Goal: Navigation & Orientation: Find specific page/section

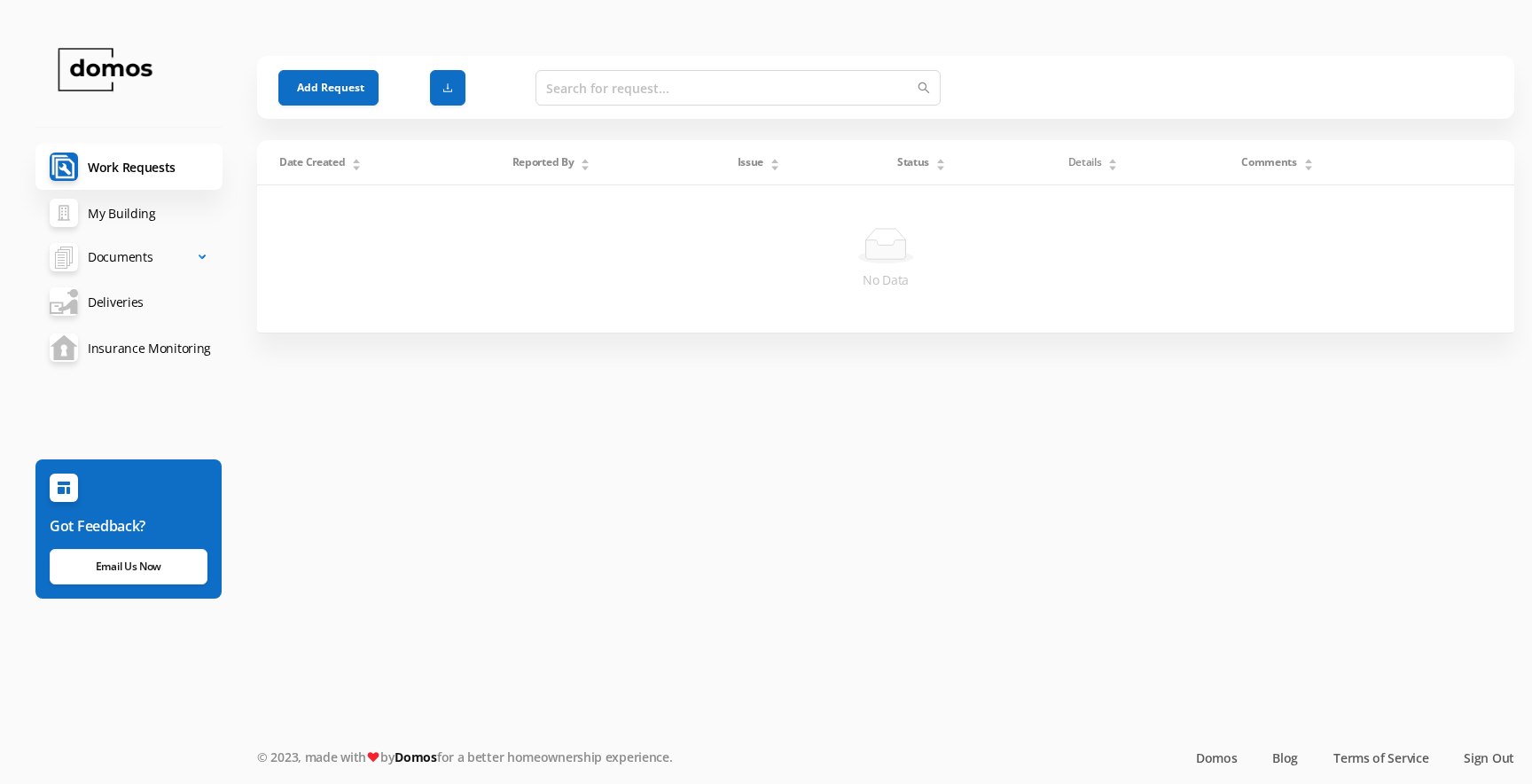
click at [113, 251] on span "Documents" at bounding box center [120, 257] width 65 height 35
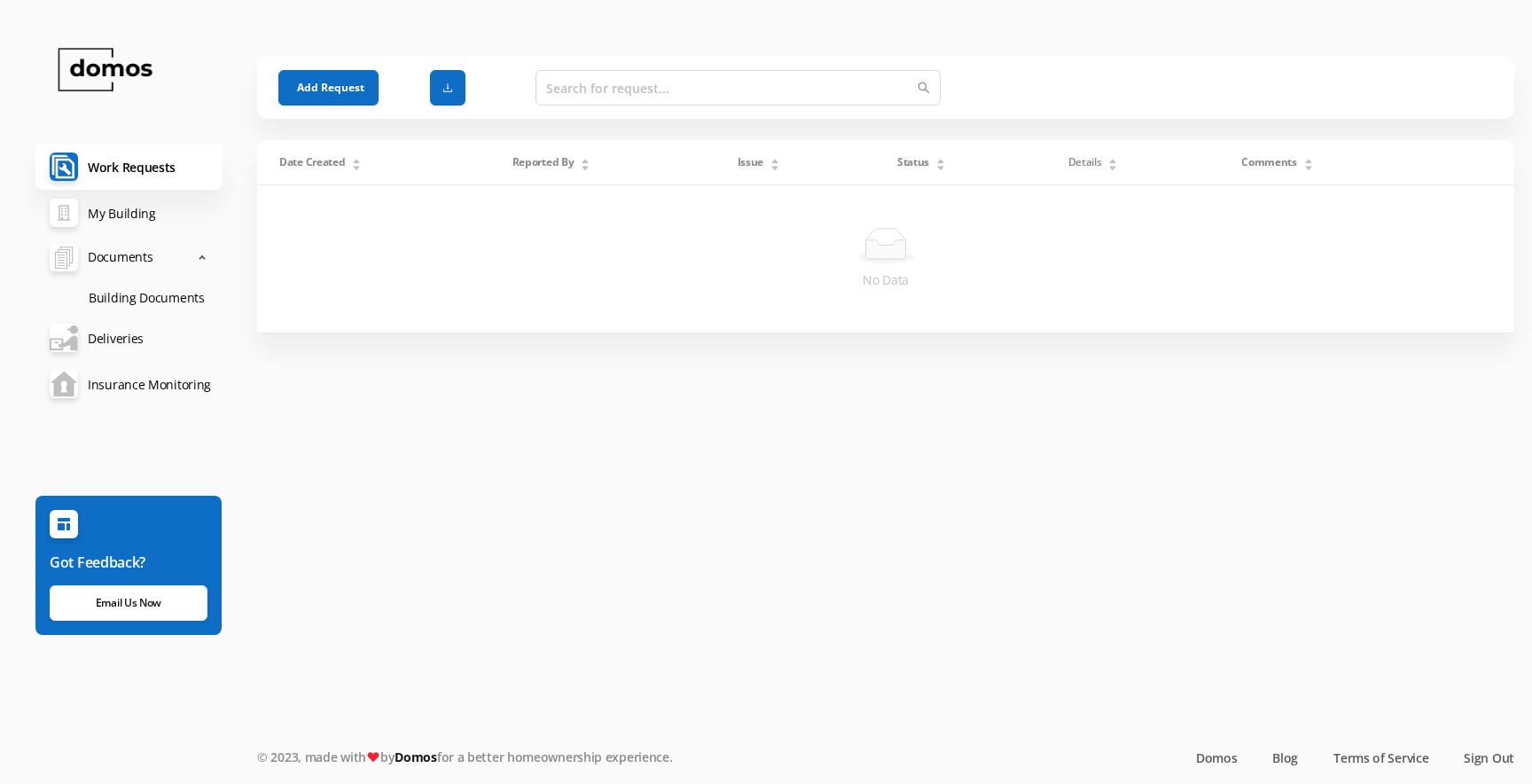
click at [115, 295] on link "Building Documents" at bounding box center [149, 296] width 148 height 36
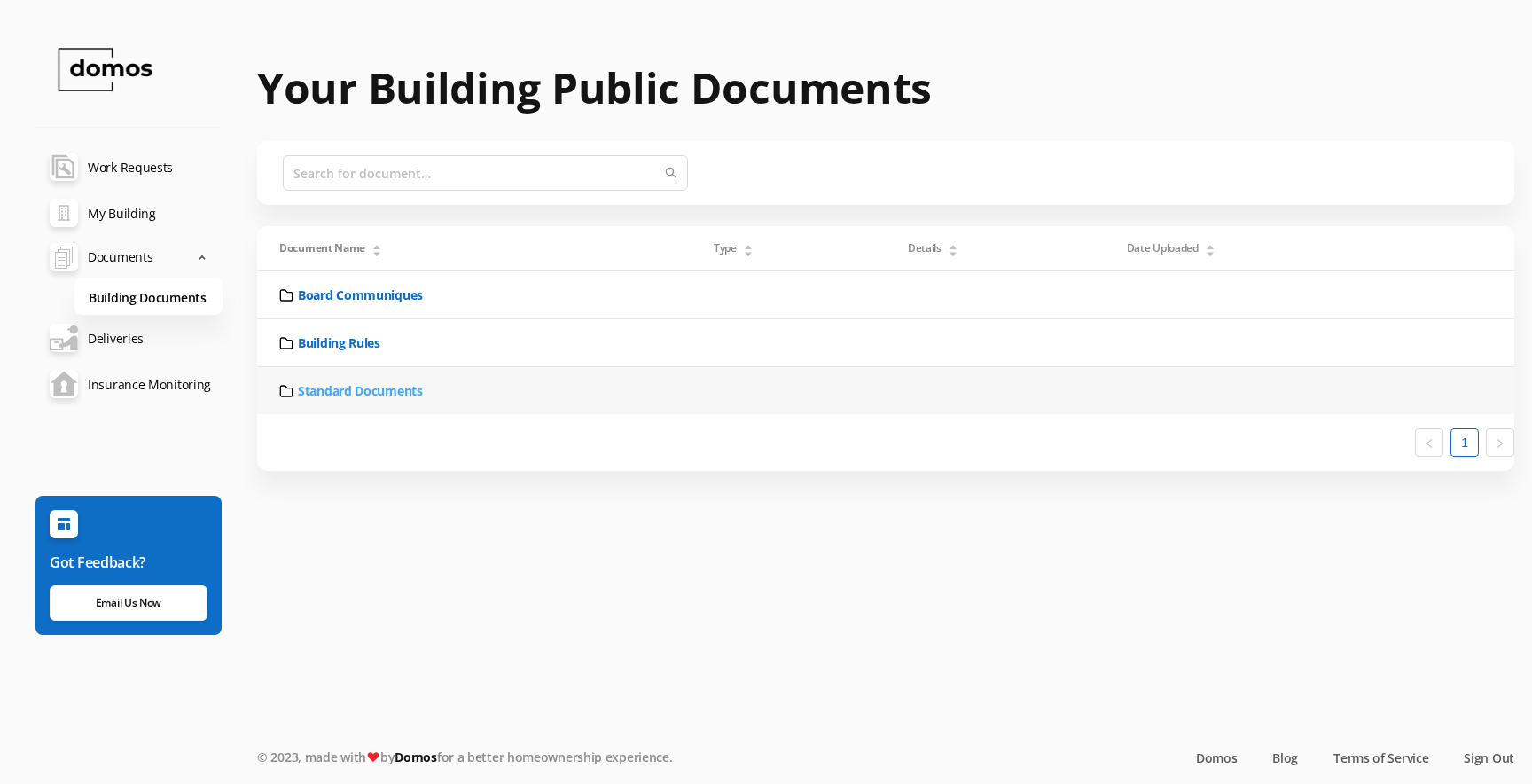
click at [356, 393] on link "Standard Documents" at bounding box center [360, 390] width 125 height 19
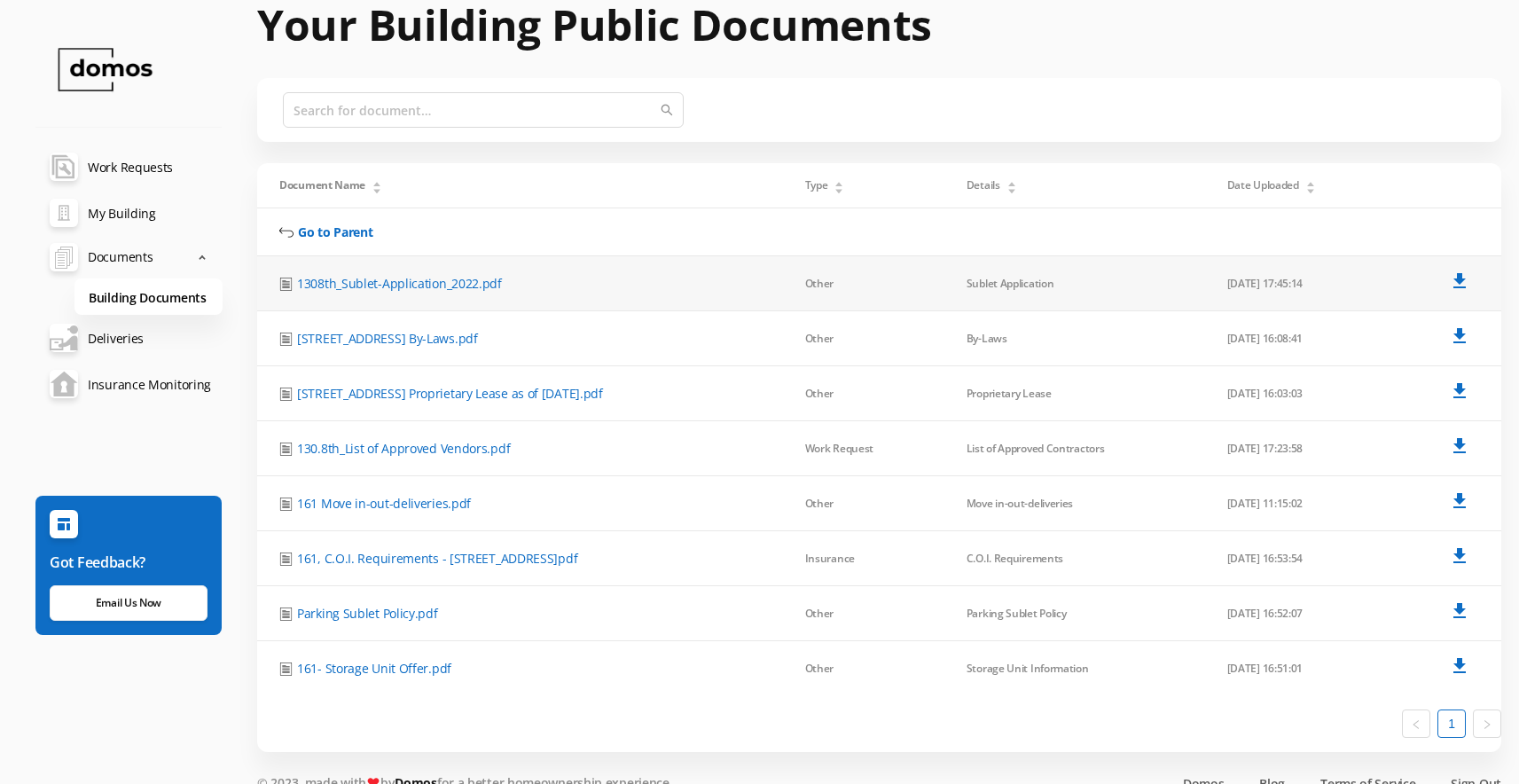
scroll to position [89, 0]
